Goal: Navigation & Orientation: Find specific page/section

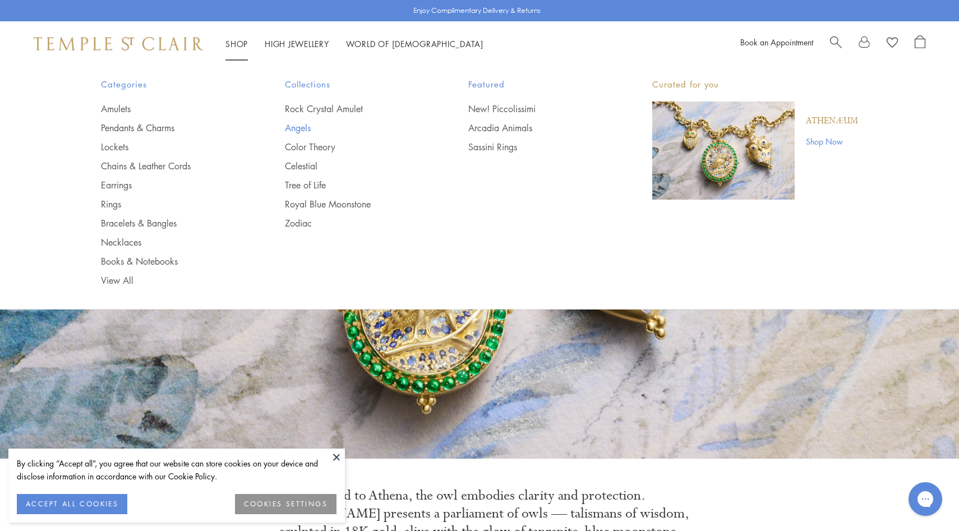
click at [301, 129] on link "Angels" at bounding box center [354, 128] width 139 height 12
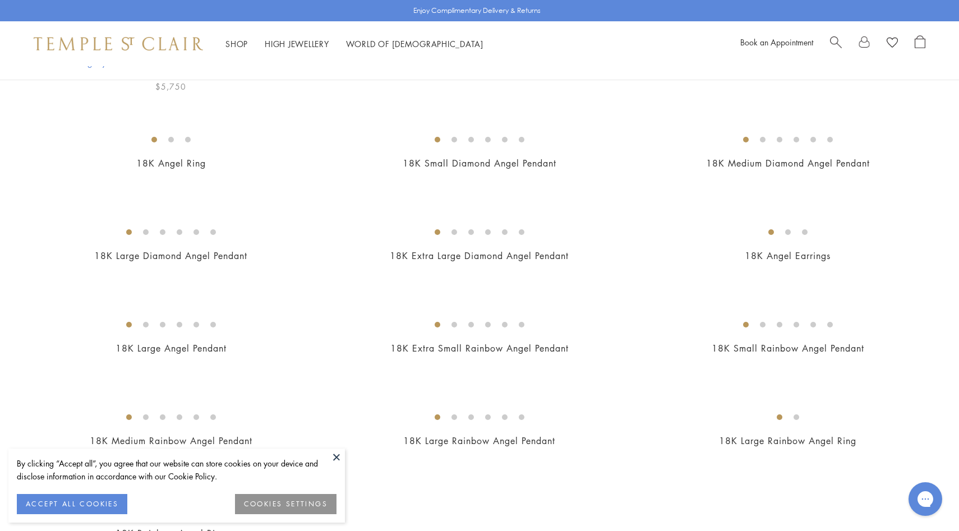
scroll to position [315, 0]
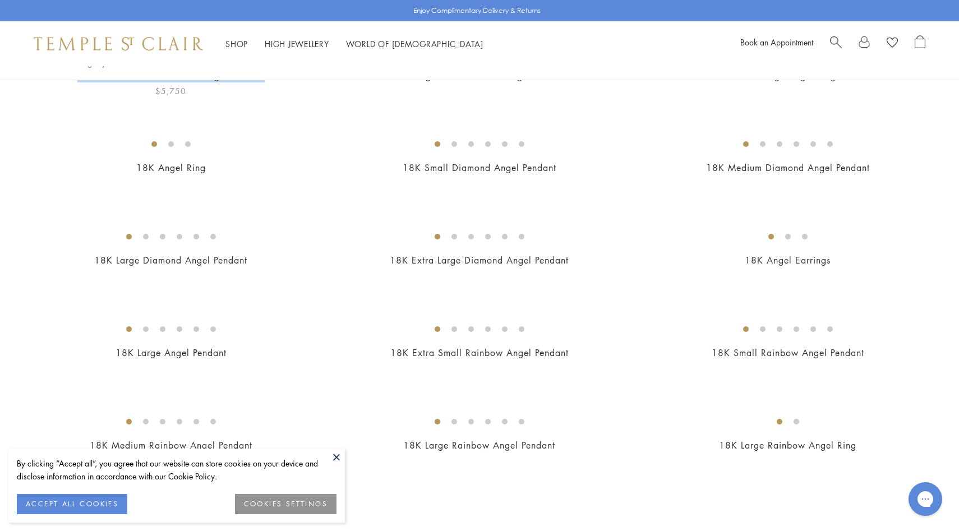
drag, startPoint x: 284, startPoint y: 343, endPoint x: 66, endPoint y: 336, distance: 218.4
click at [66, 82] on h2 "18K Medium Diamond Pavé Angel Pendant" at bounding box center [171, 76] width 286 height 13
copy link "18K Medium Diamond Pavé Angel Pendant"
